Goal: Communication & Community: Answer question/provide support

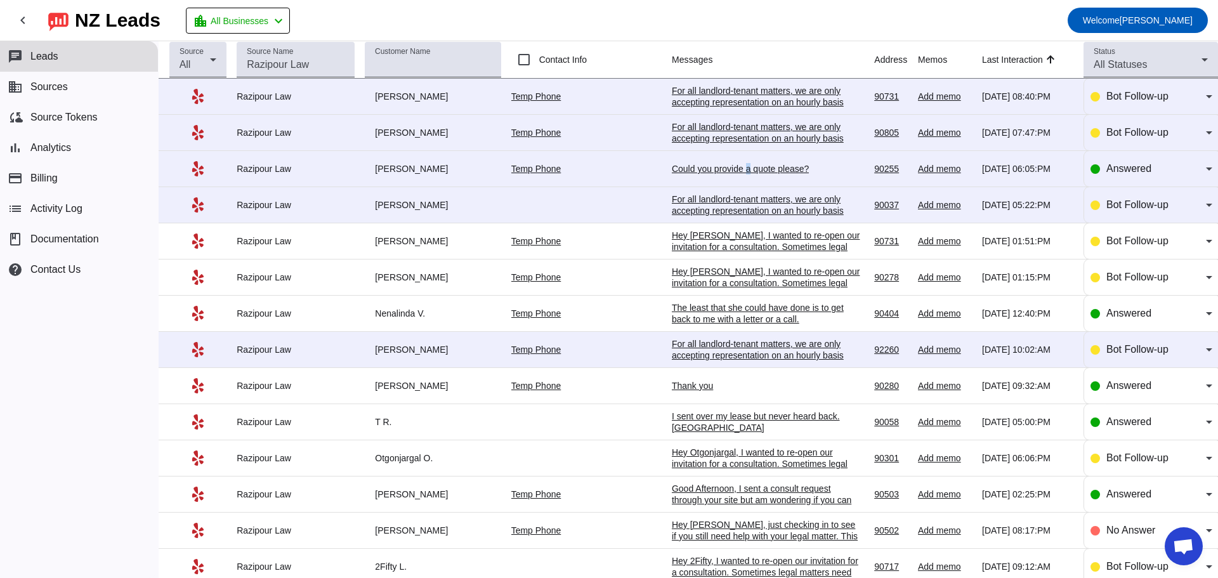
click at [712, 172] on div "Could you provide a quote please?" at bounding box center [767, 168] width 190 height 11
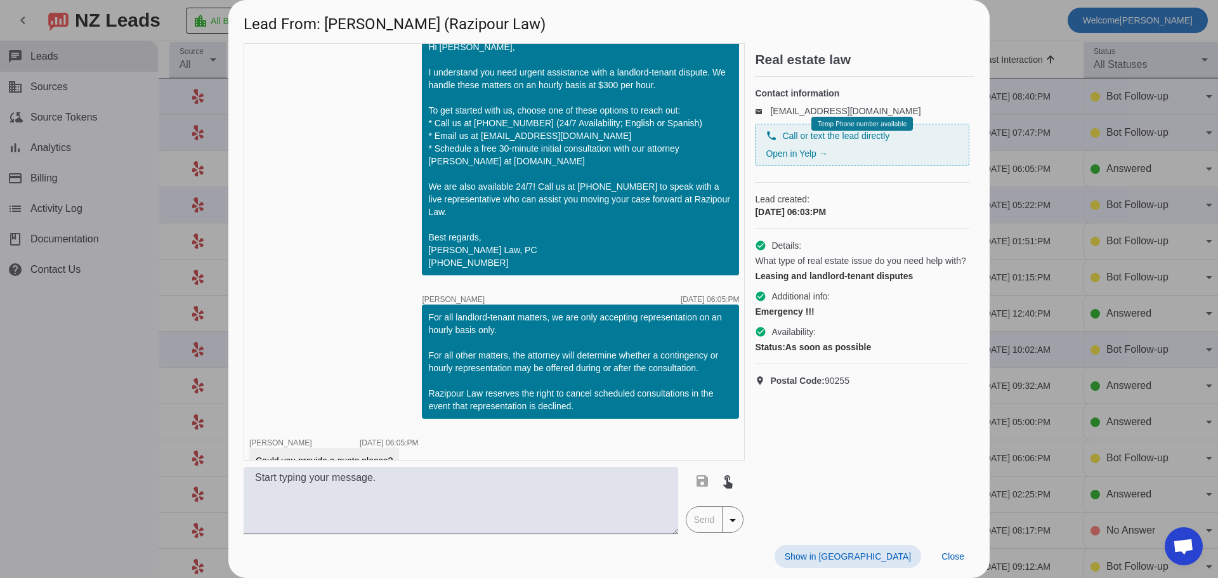
scroll to position [52, 0]
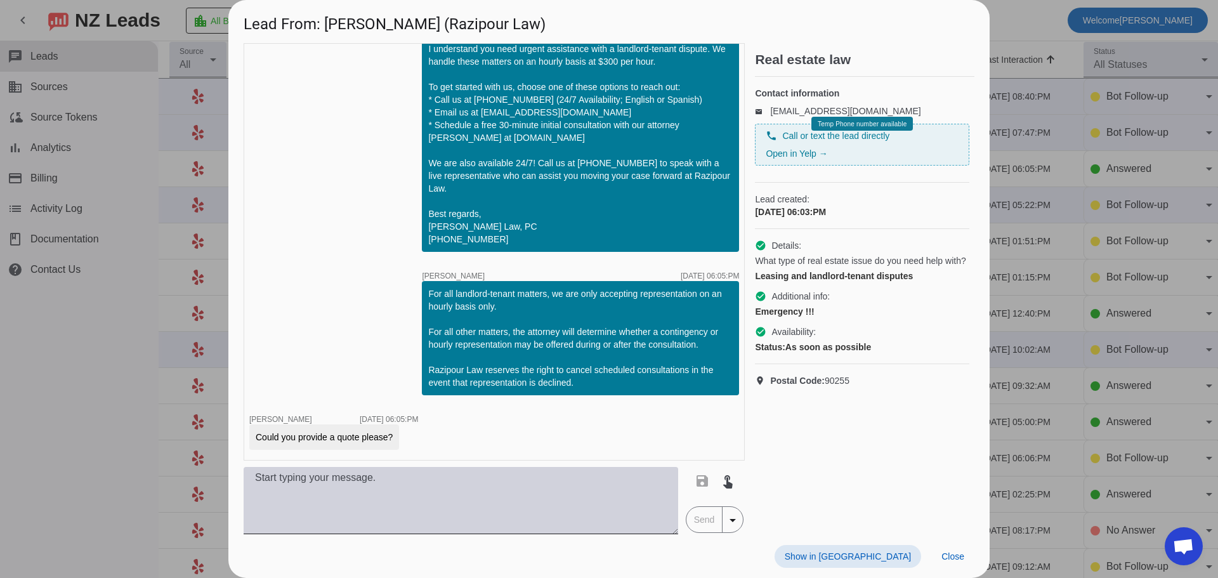
click at [446, 481] on textarea at bounding box center [461, 500] width 435 height 67
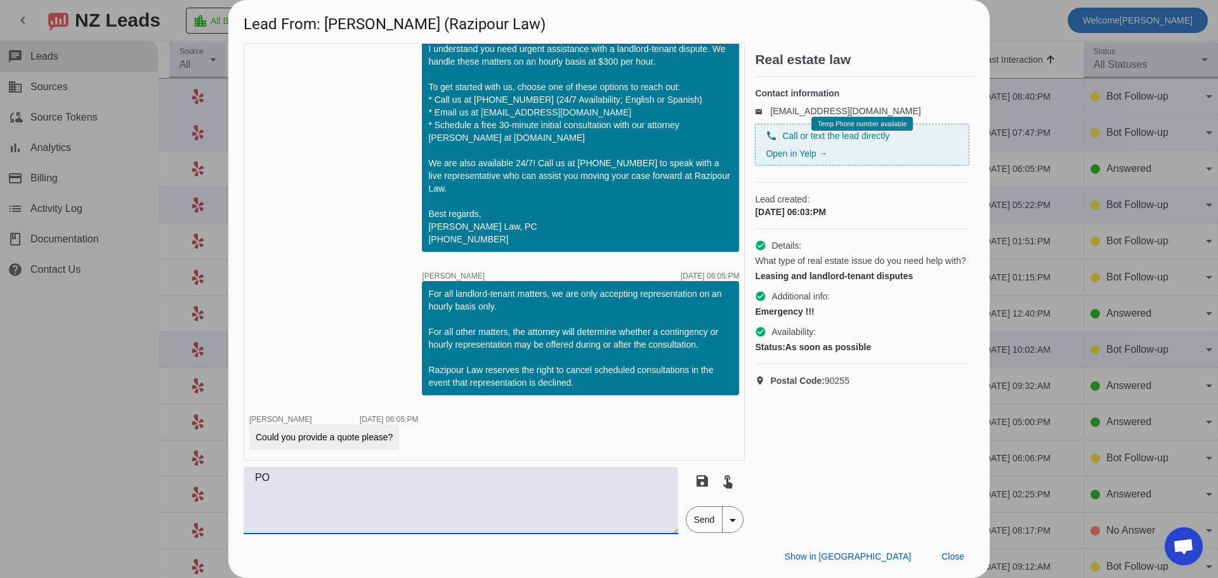
type textarea "P"
type textarea "Our hourly rate is $300 an hour"
click at [701, 513] on span "Send" at bounding box center [704, 519] width 36 height 25
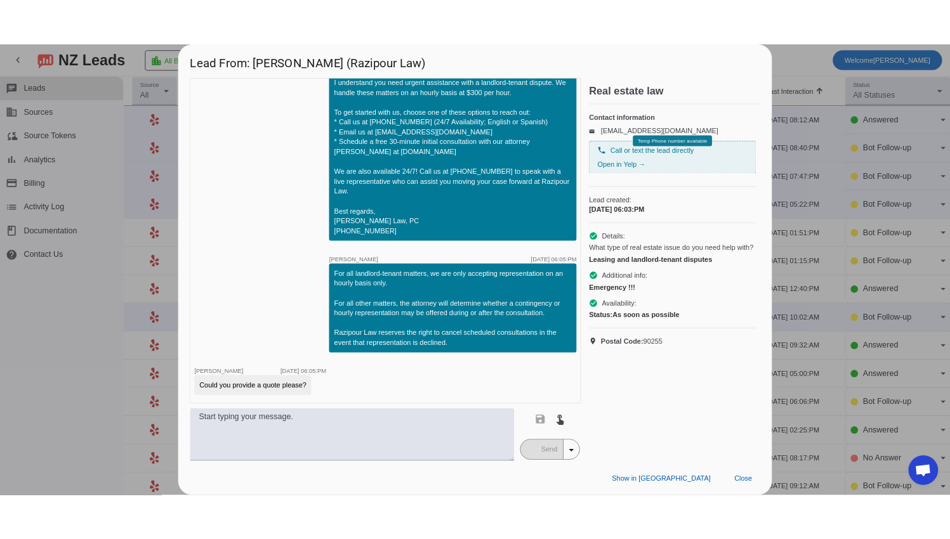
scroll to position [107, 0]
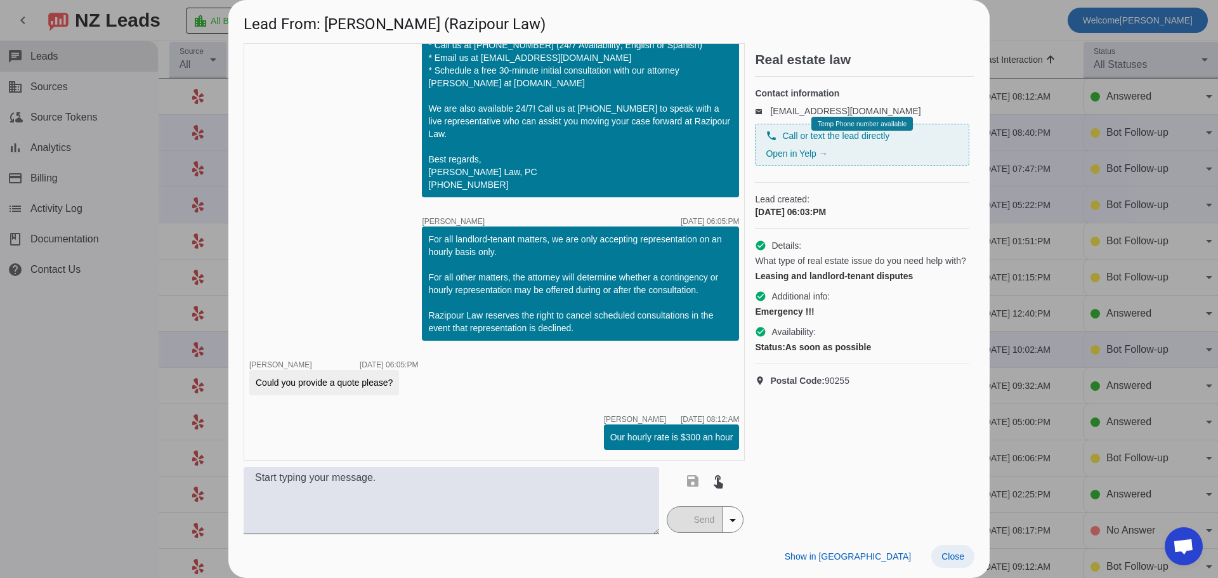
click at [944, 557] on span "Close" at bounding box center [952, 556] width 23 height 10
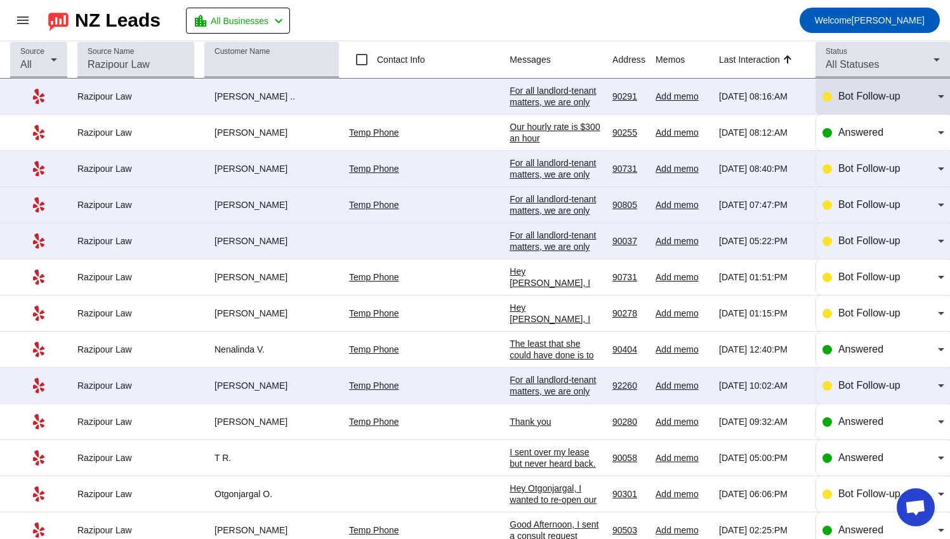
click at [855, 91] on span "Bot Follow-up" at bounding box center [869, 96] width 62 height 11
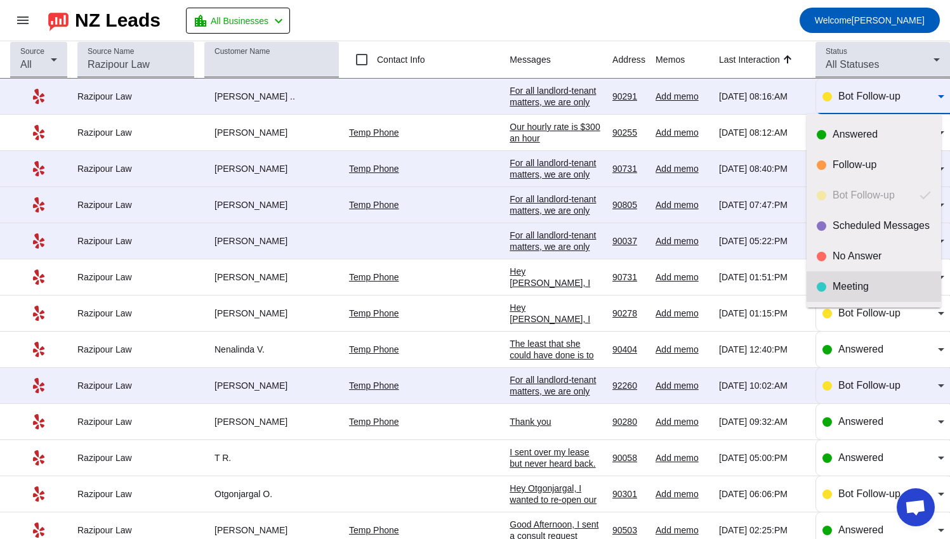
click at [875, 285] on div "Meeting" at bounding box center [881, 286] width 98 height 13
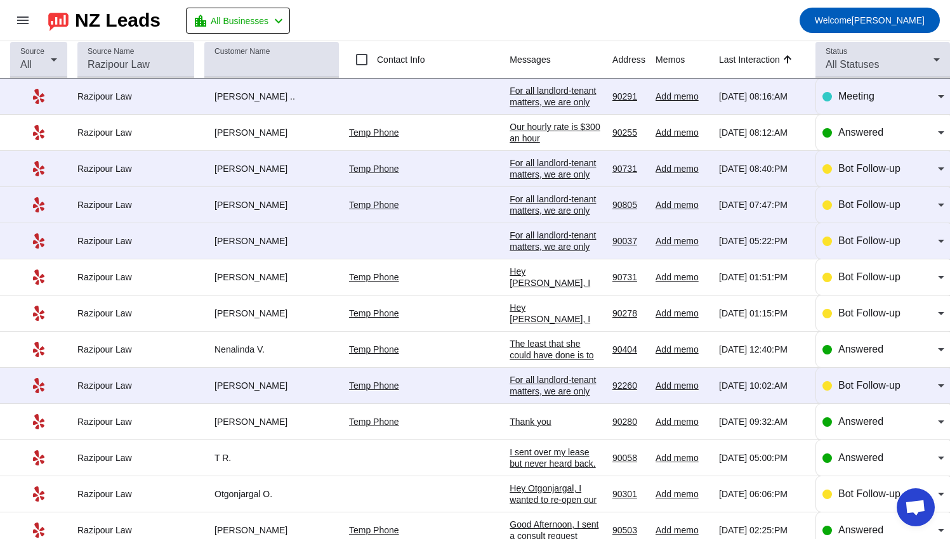
click at [531, 94] on div "For all landlord-tenant matters, we are only accepting representation on an hou…" at bounding box center [555, 193] width 93 height 217
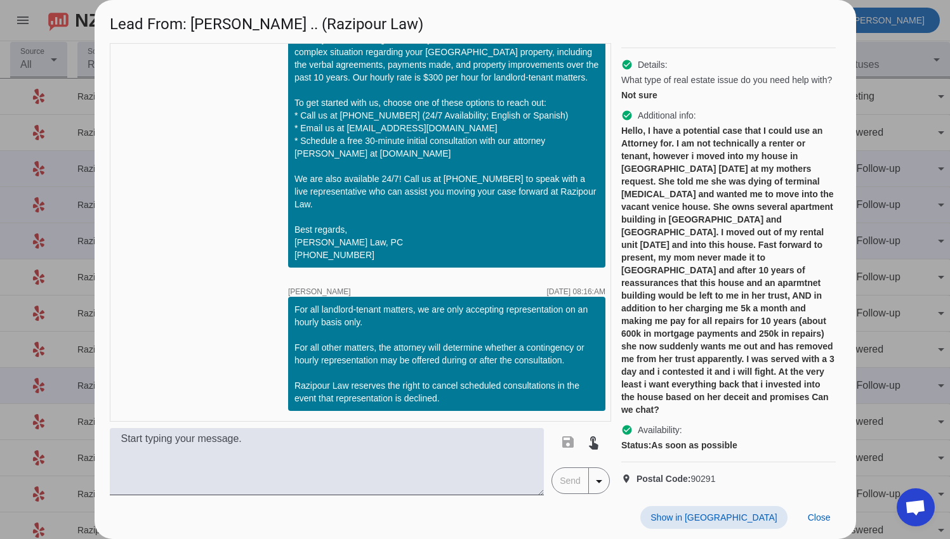
scroll to position [148, 0]
click at [655, 390] on div "Hello, I have a potential case that I could use an Attorney for. I am not techn…" at bounding box center [728, 270] width 214 height 292
click at [823, 515] on span "Close" at bounding box center [819, 518] width 23 height 10
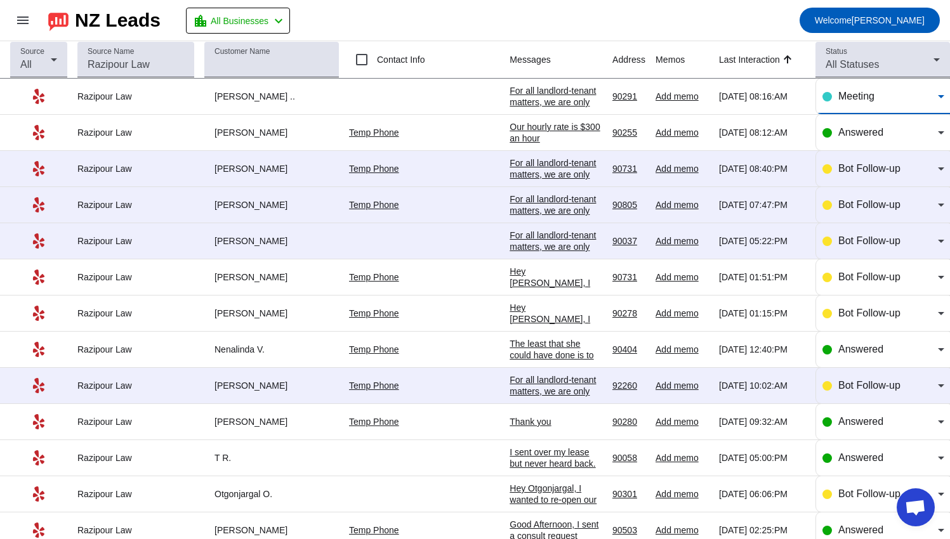
click at [838, 100] on span "Meeting" at bounding box center [856, 96] width 36 height 11
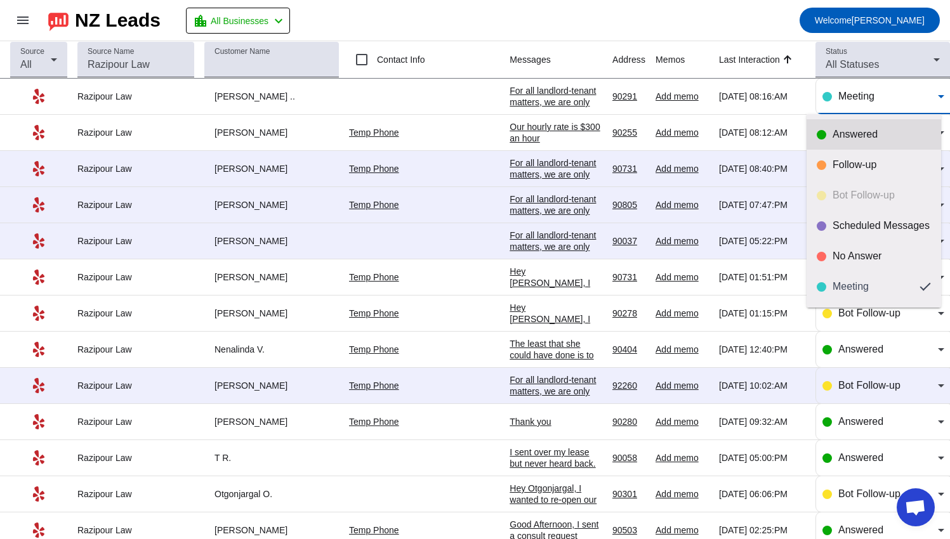
click at [870, 136] on div "Answered" at bounding box center [881, 134] width 98 height 13
